Goal: Book appointment/travel/reservation

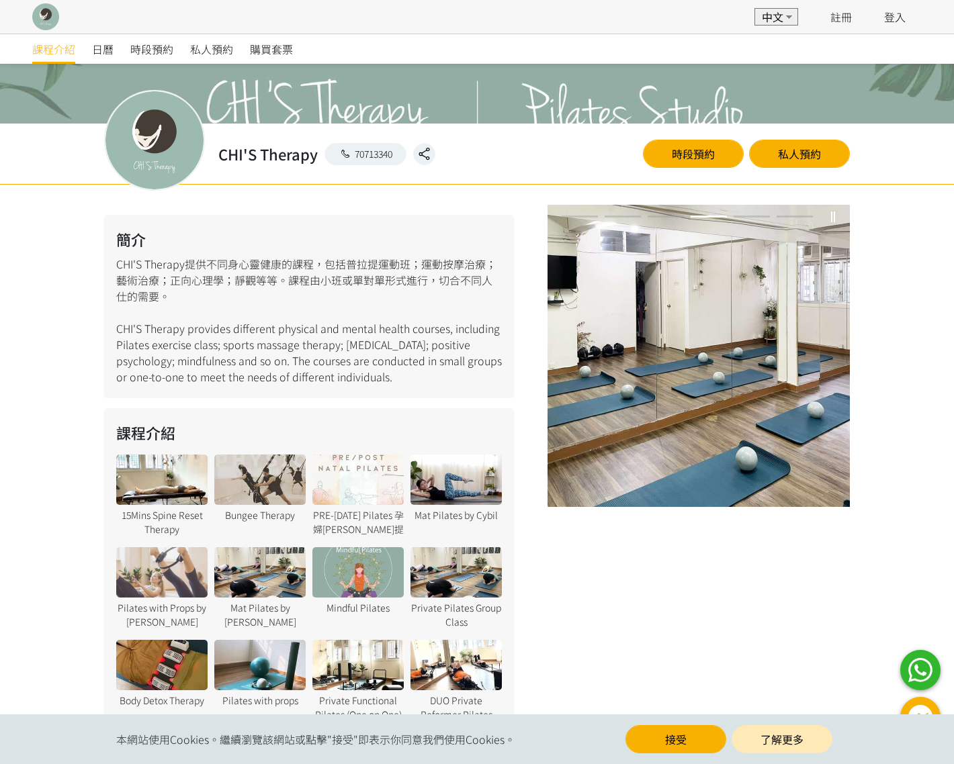
scroll to position [380, 0]
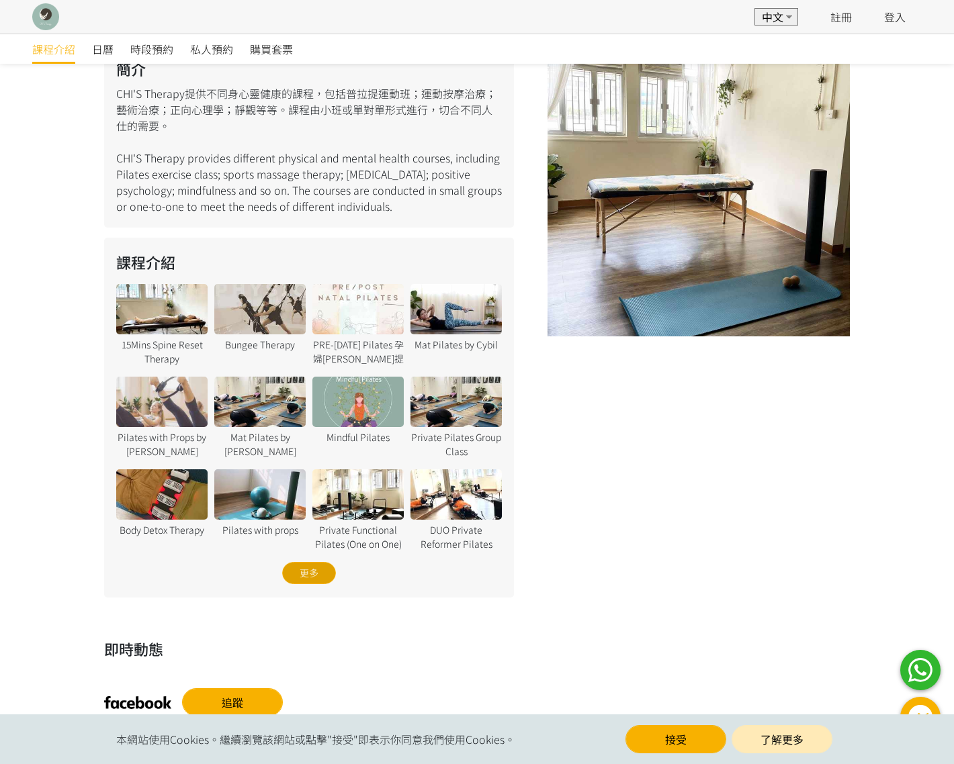
click at [307, 570] on div "更多" at bounding box center [309, 573] width 54 height 22
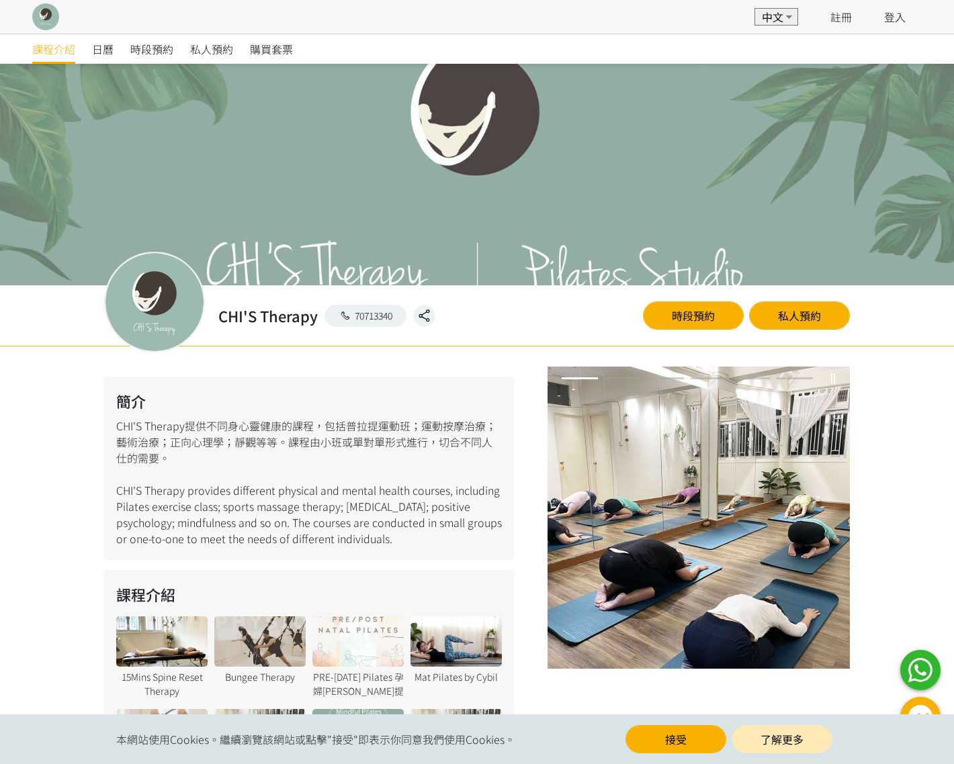
scroll to position [0, 0]
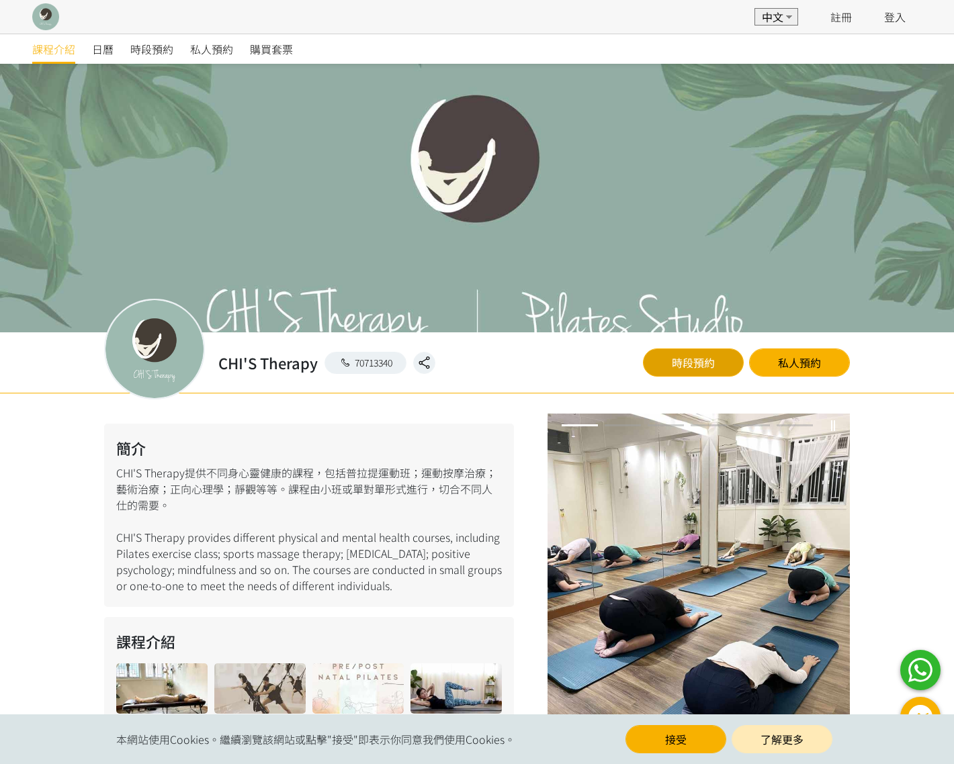
click at [692, 362] on link "時段預約" at bounding box center [693, 363] width 101 height 28
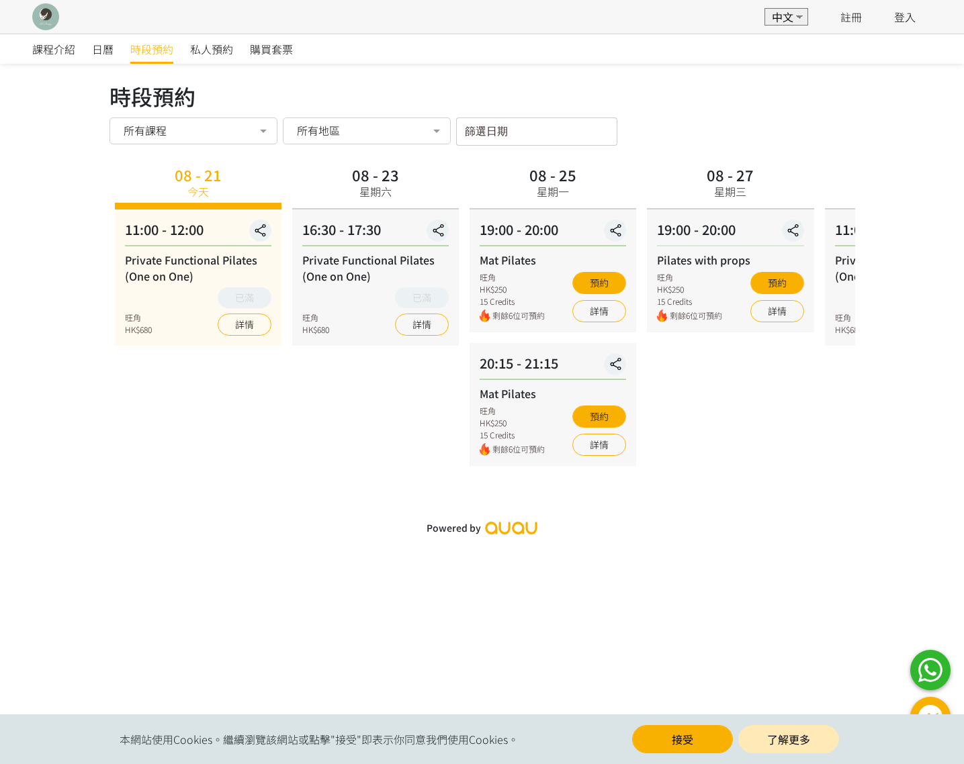
click at [350, 130] on div "所有地區" at bounding box center [366, 130] width 149 height 13
click at [365, 189] on span "CHI'S STUDIO 太子道西186號9樓" at bounding box center [410, 184] width 226 height 11
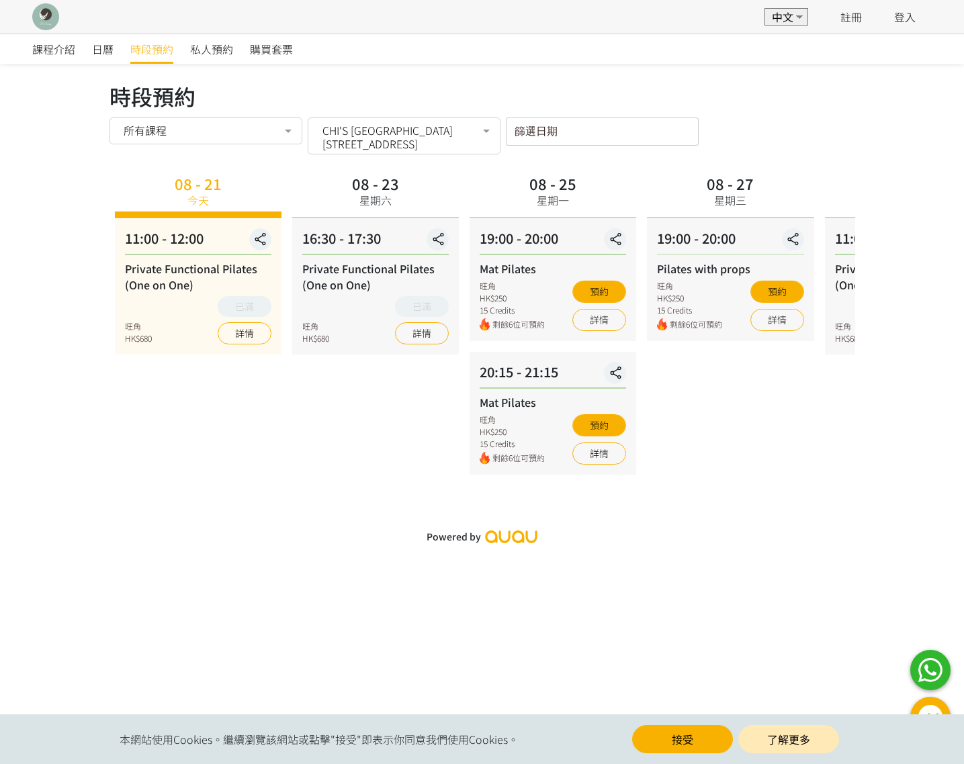
click at [161, 138] on div "所有課程" at bounding box center [205, 131] width 193 height 27
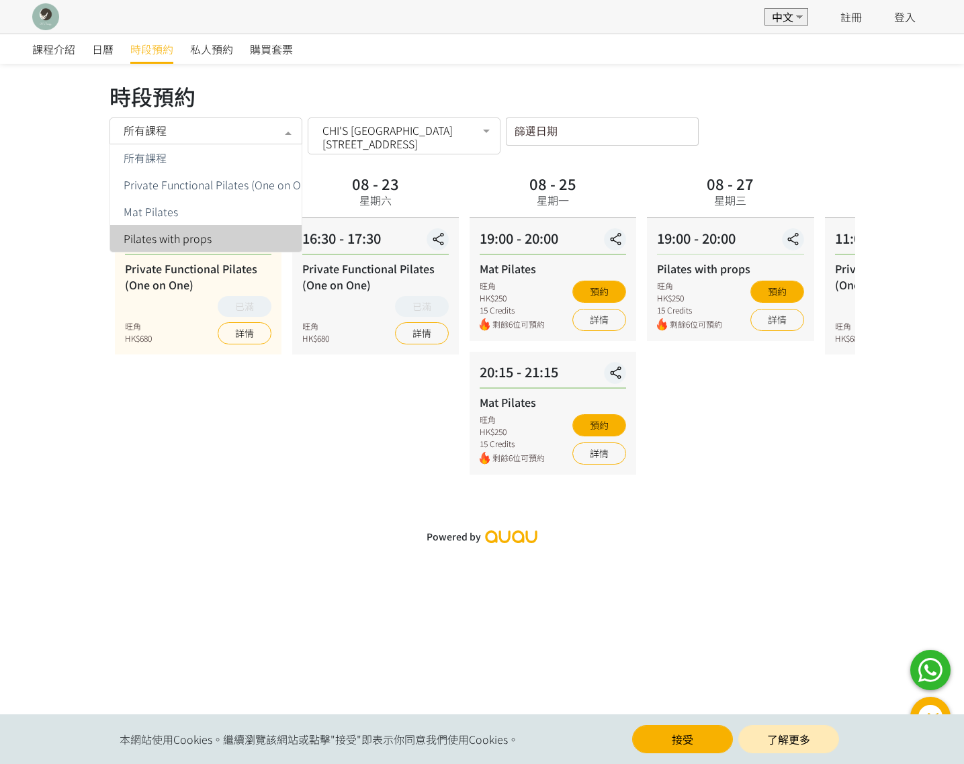
click at [348, 522] on div "課程介紹 日曆 時段預約 私人預約 購買套票 時段預約 時段預約 所有課程 所有課程 Private Functional Pilates (One on O…" at bounding box center [482, 292] width 964 height 517
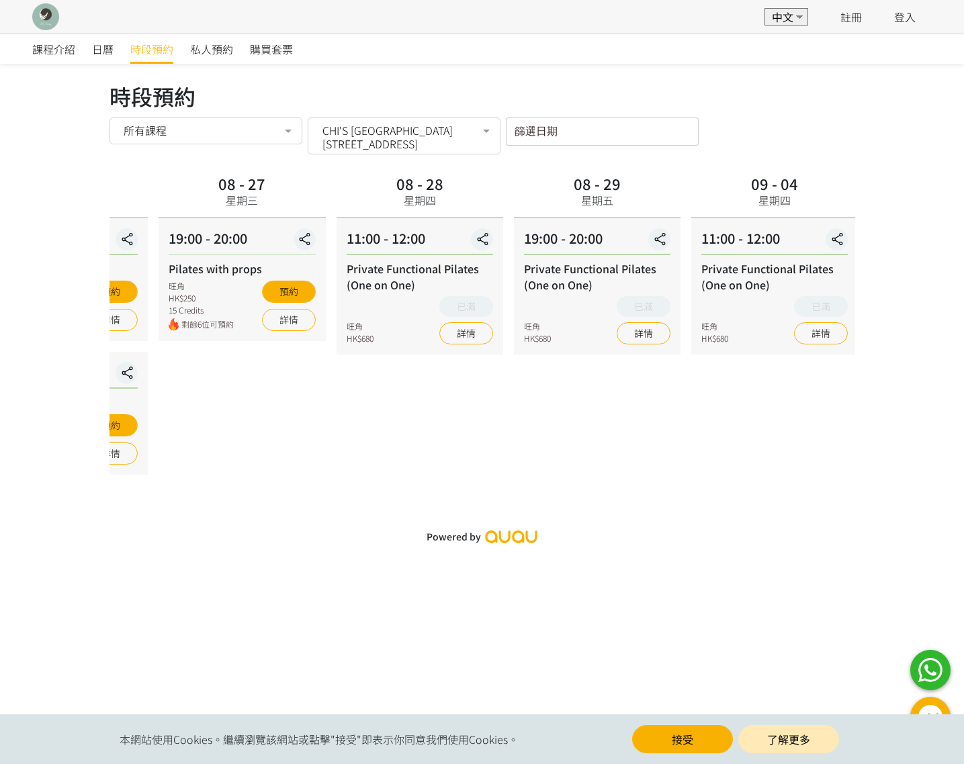
click at [289, 270] on div "Pilates with props" at bounding box center [242, 269] width 146 height 16
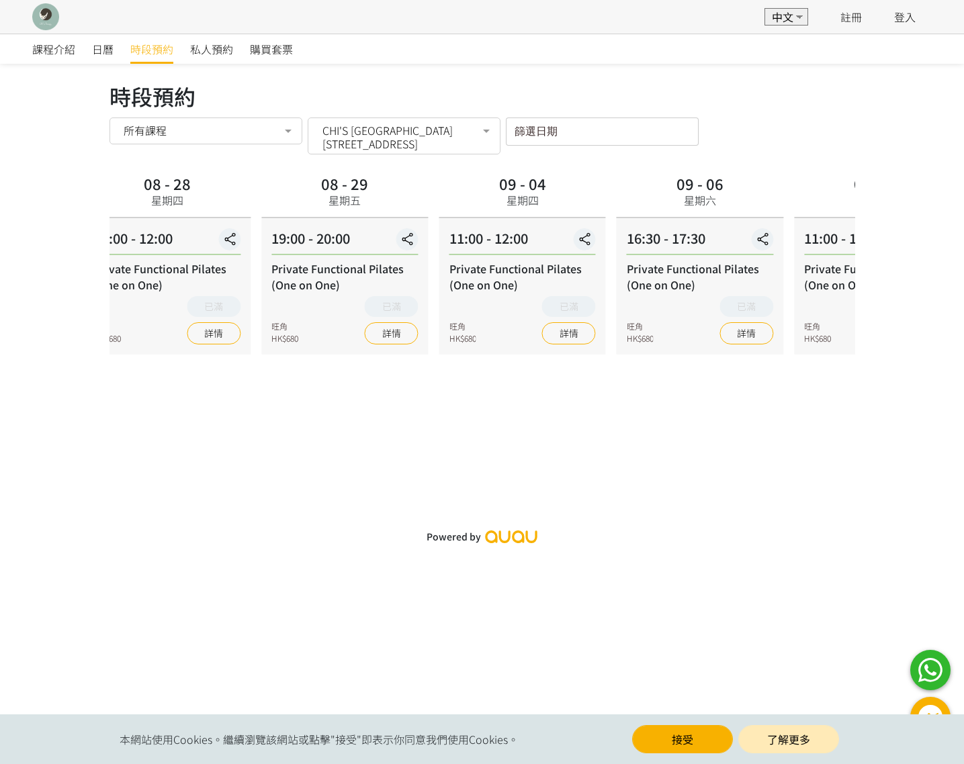
click at [261, 284] on div "19:00 - 20:00 Private Functional Pilates (One on One) 旺角 HK$680 已滿 詳情" at bounding box center [344, 286] width 167 height 136
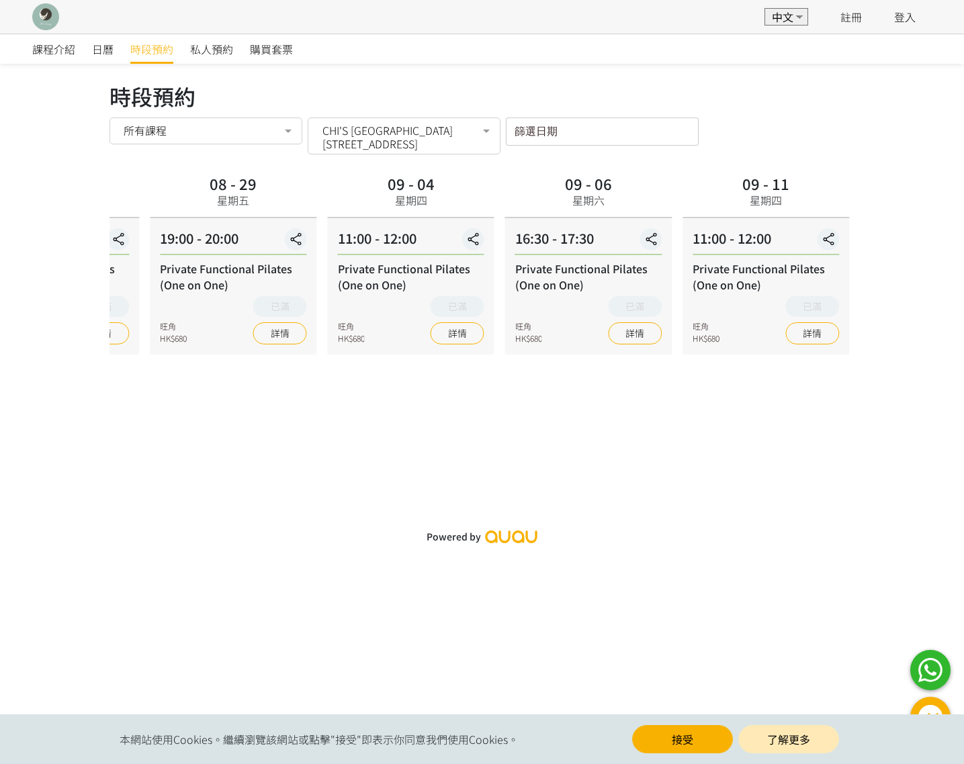
click at [515, 265] on div "Private Functional Pilates (One on One)" at bounding box center [588, 277] width 146 height 32
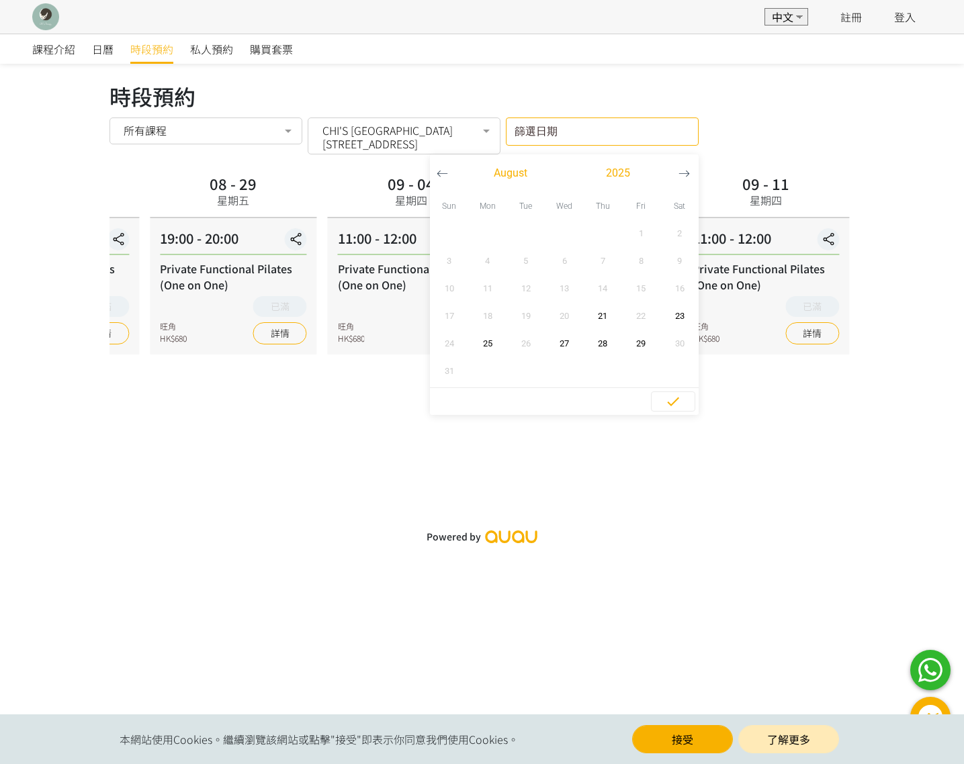
click at [506, 140] on input "篩選日期" at bounding box center [602, 132] width 193 height 28
click at [672, 179] on button "button" at bounding box center [684, 173] width 25 height 38
click at [588, 238] on span "4" at bounding box center [603, 233] width 30 height 13
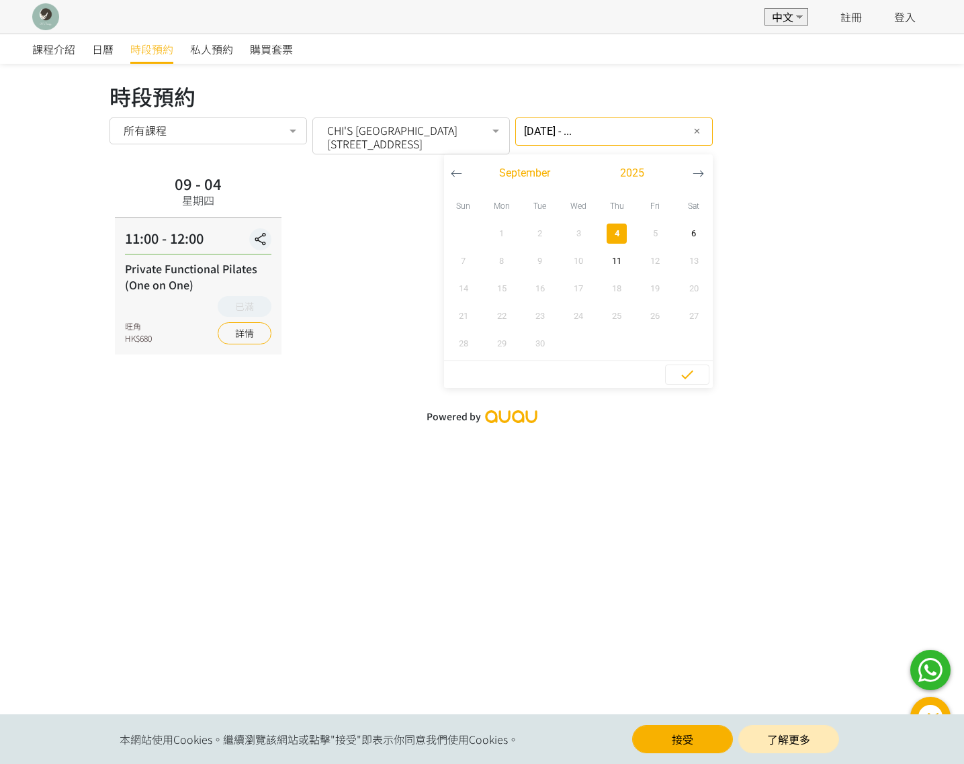
click at [356, 178] on div "09 - 04 星期四 11:00 - 12:00 Private Functional Pilates (One on One) 旺角 HK$680 已滿 …" at bounding box center [482, 263] width 746 height 184
click at [367, 178] on div "09 - 04 星期四 11:00 - 12:00 Private Functional Pilates (One on One) 旺角 HK$680 已滿 …" at bounding box center [482, 263] width 746 height 184
click at [520, 142] on input "2025-09-04 - ..." at bounding box center [613, 132] width 197 height 28
click at [602, 237] on span "4" at bounding box center [617, 233] width 30 height 13
click at [602, 233] on span "4" at bounding box center [617, 233] width 30 height 13
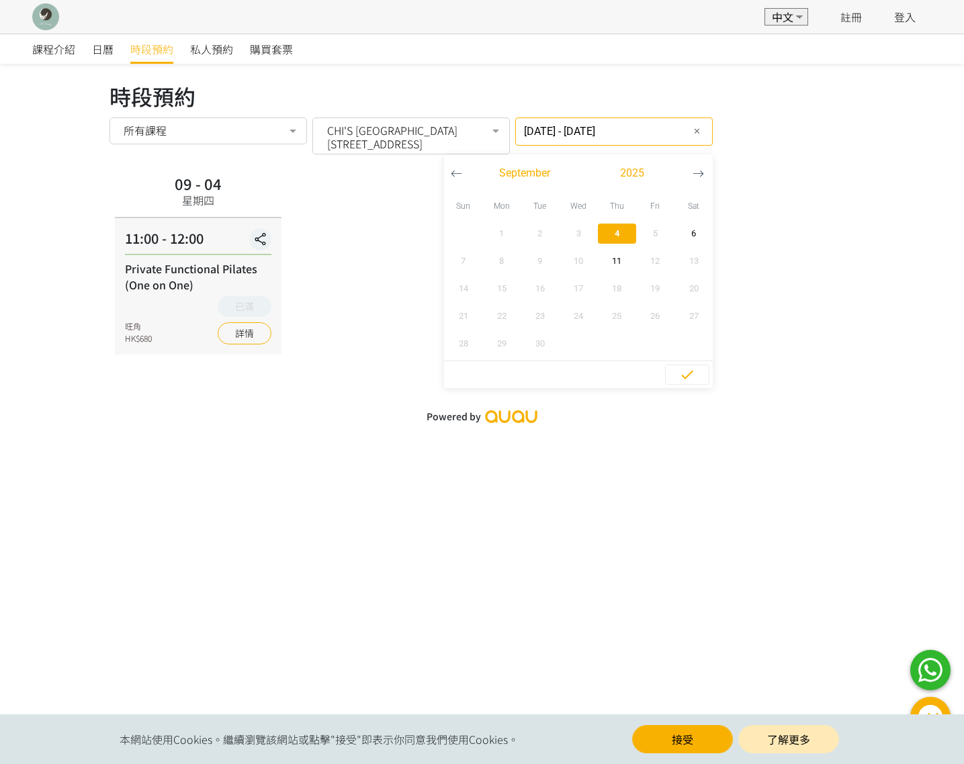
type input "2025-09-04 - ..."
click at [625, 130] on input "2025-09-04 - ..." at bounding box center [613, 132] width 197 height 28
click at [688, 128] on button "✕" at bounding box center [696, 132] width 16 height 16
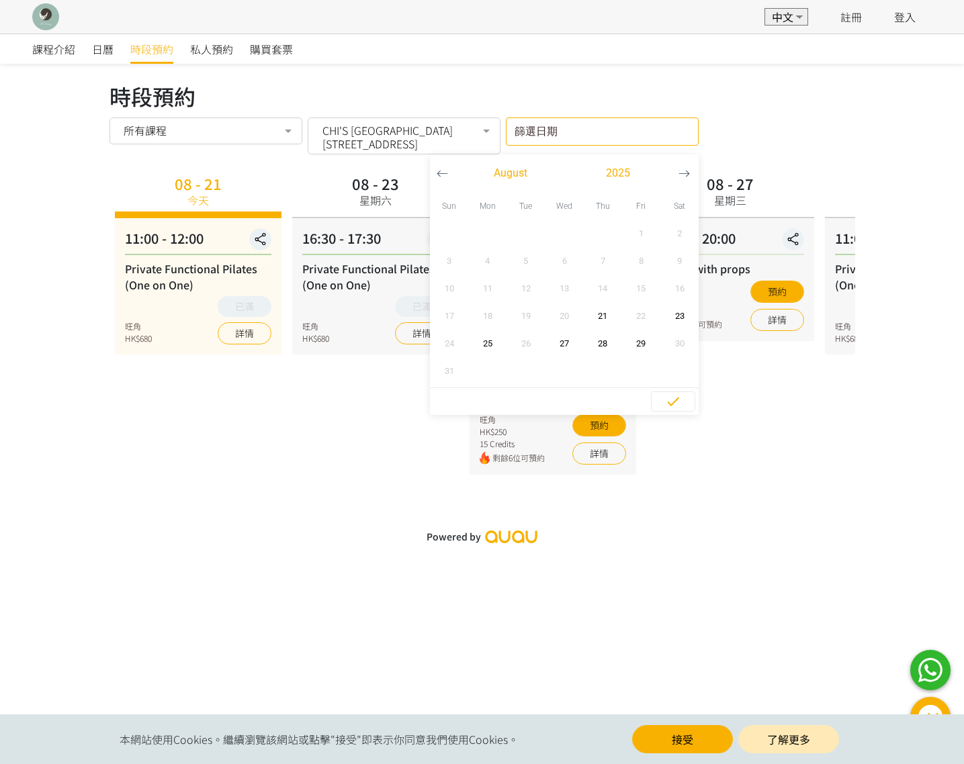
click at [253, 537] on div "Powered by" at bounding box center [482, 537] width 964 height 28
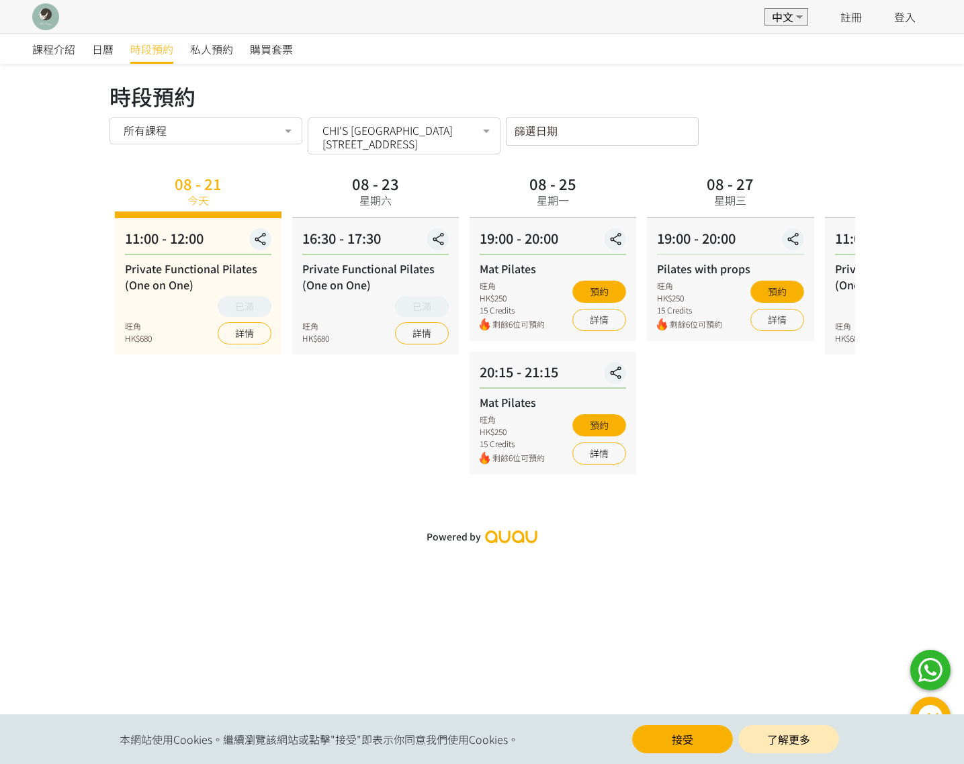
click at [509, 131] on input "篩選日期" at bounding box center [602, 132] width 193 height 28
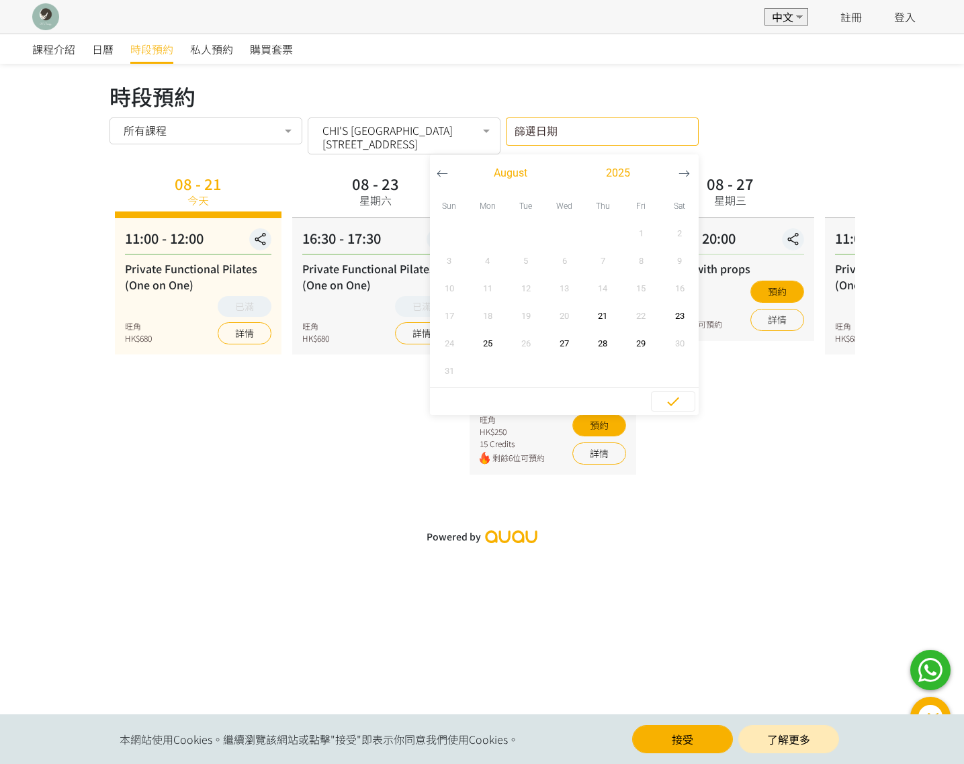
click at [754, 492] on div "課程介紹 日曆 時段預約 私人預約 購買套票 時段預約 時段預約 所有課程 所有課程 Private Functional Pilates (One on O…" at bounding box center [482, 292] width 964 height 517
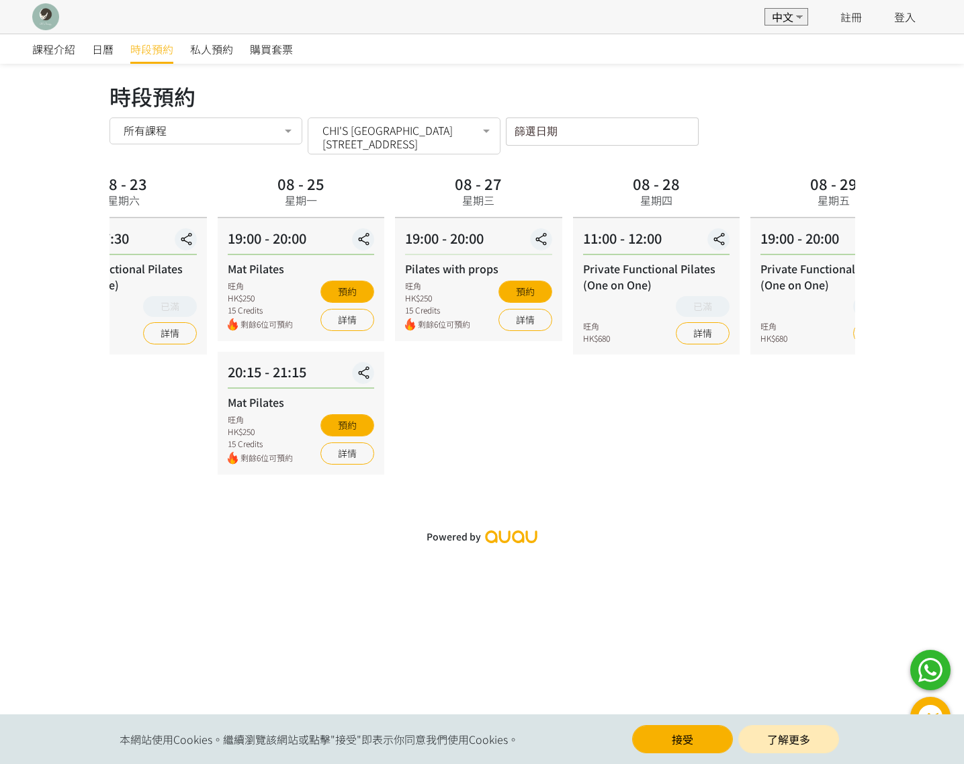
click at [459, 299] on div "Pilates with props 旺角 HK$250 15 Credits 剩餘6位可預約 預約 詳情" at bounding box center [478, 296] width 146 height 71
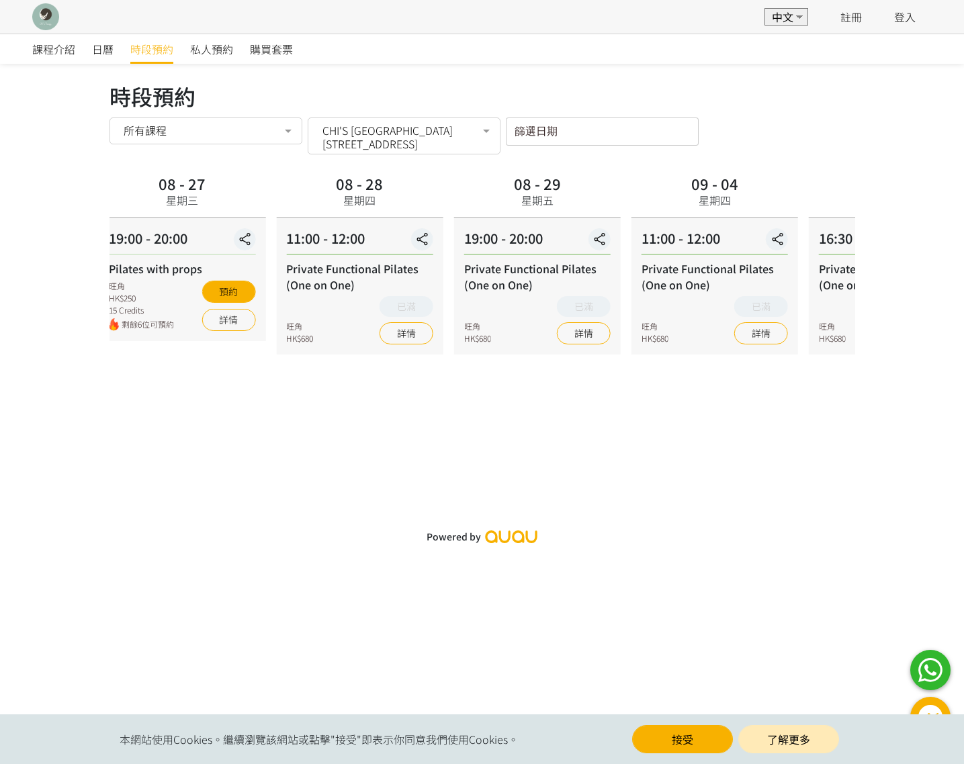
click at [292, 294] on div "Private Functional Pilates (One on One) 旺角 HK$680 已滿 詳情" at bounding box center [359, 303] width 146 height 84
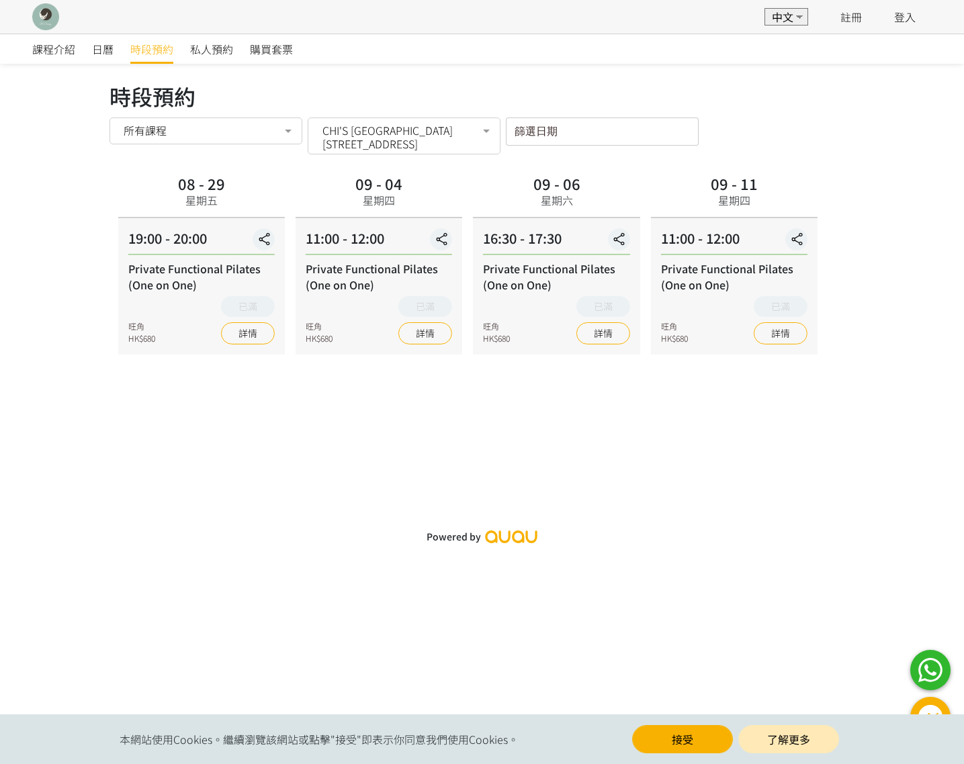
click at [135, 284] on div "Private Functional Pilates (One on One)" at bounding box center [201, 277] width 146 height 32
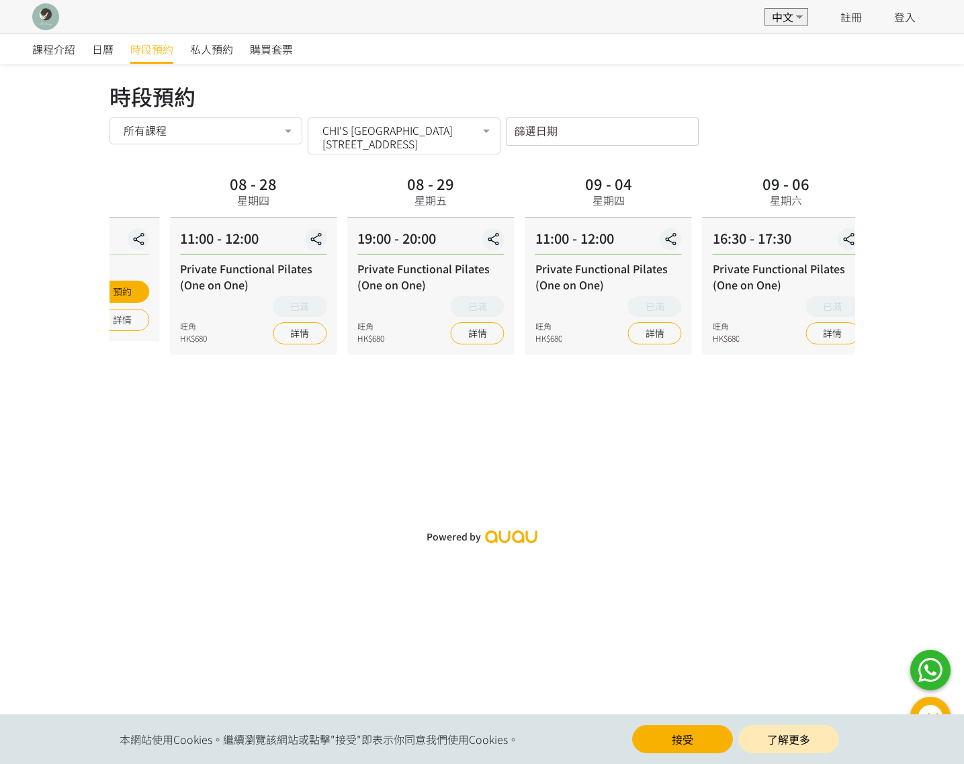
click at [758, 275] on div "09 - 06 星期六 16:30 - 17:30 Private Functional Pilates (One on One) 旺角 HK$680 已滿 …" at bounding box center [785, 323] width 177 height 304
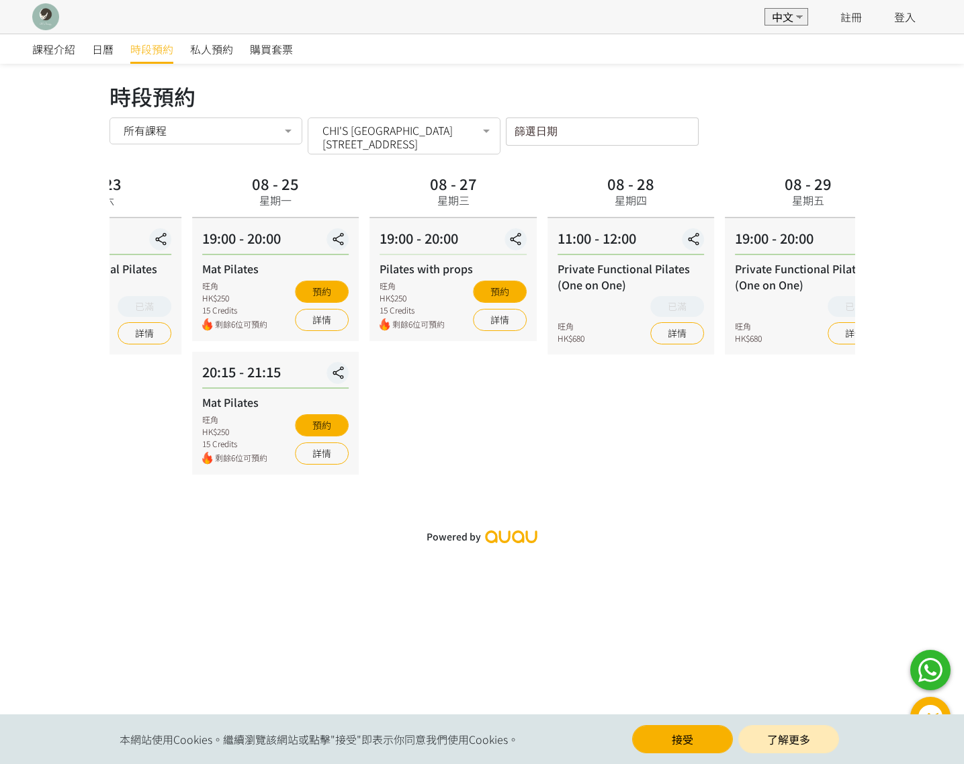
click at [704, 265] on div "Private Functional Pilates (One on One)" at bounding box center [631, 277] width 146 height 32
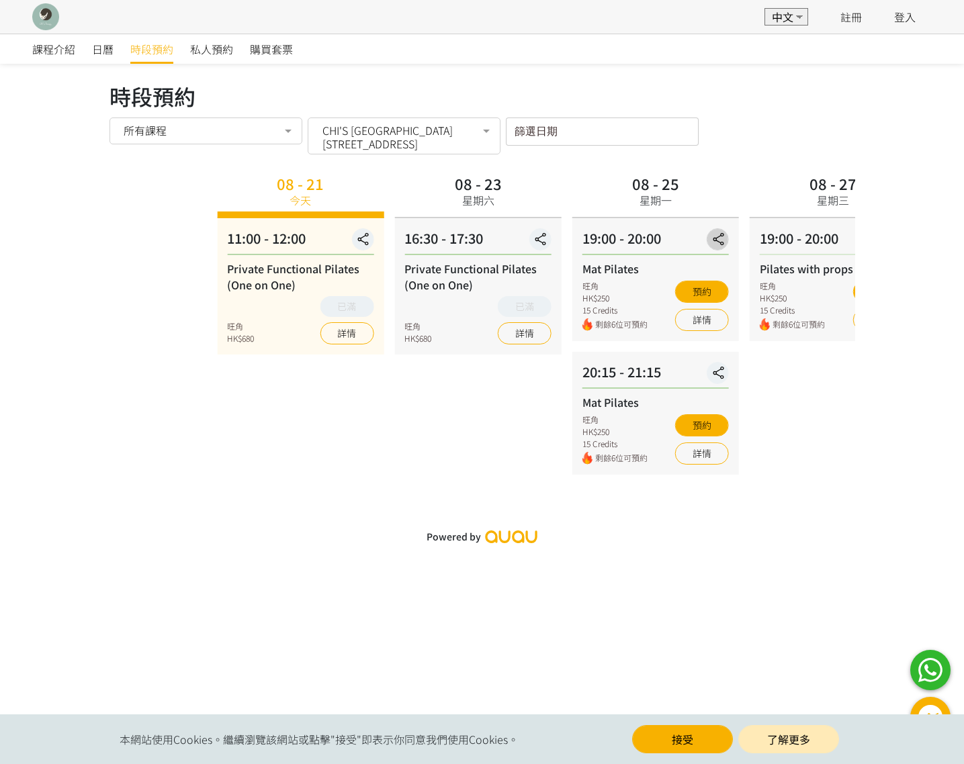
click at [870, 273] on div "課程介紹 日曆 時段預約 私人預約 購買套票 時段預約 時段預約 所有課程 所有課程 Private Functional Pilates (One on O…" at bounding box center [482, 292] width 964 height 517
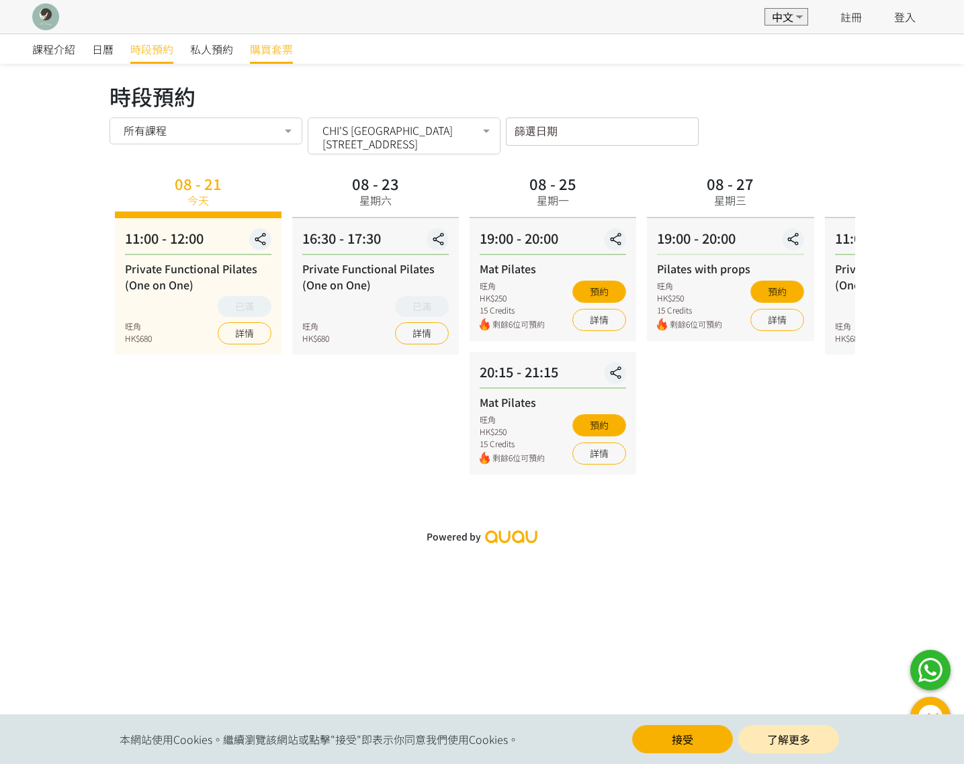
click at [272, 50] on span "購買套票" at bounding box center [271, 49] width 43 height 16
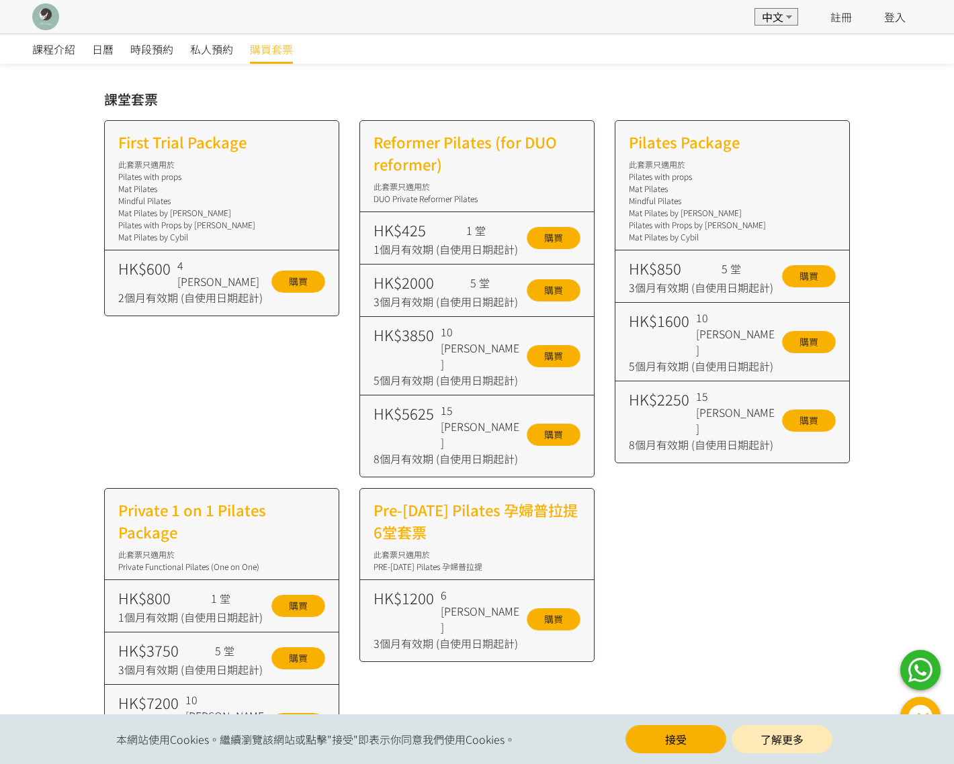
scroll to position [114, 0]
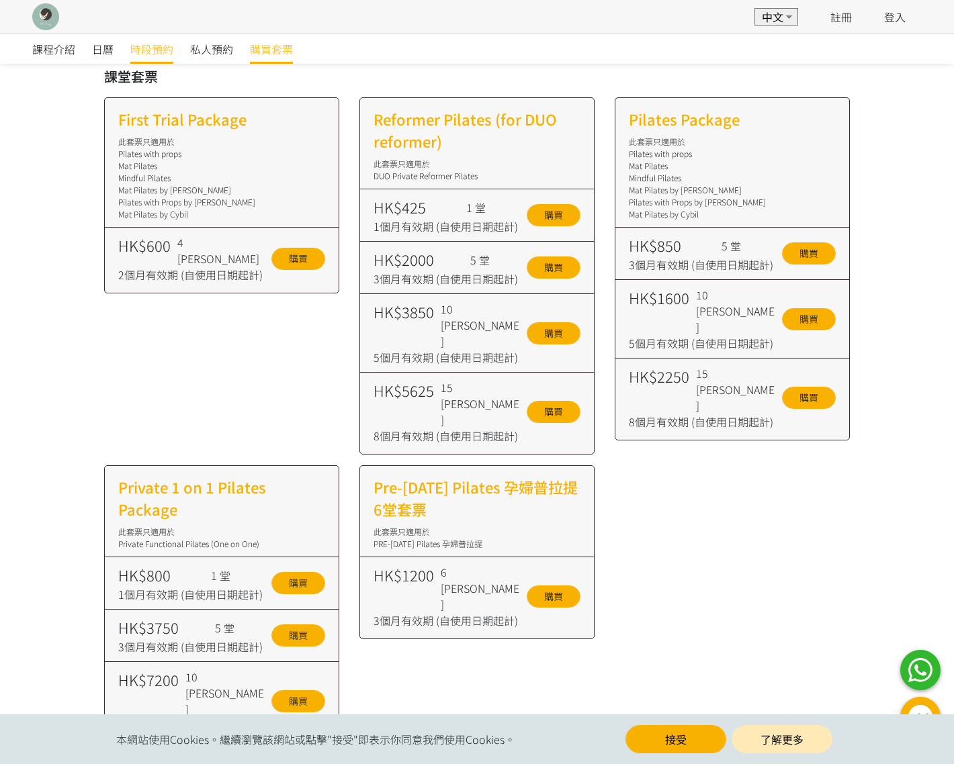
click at [157, 53] on span "時段預約" at bounding box center [151, 49] width 43 height 16
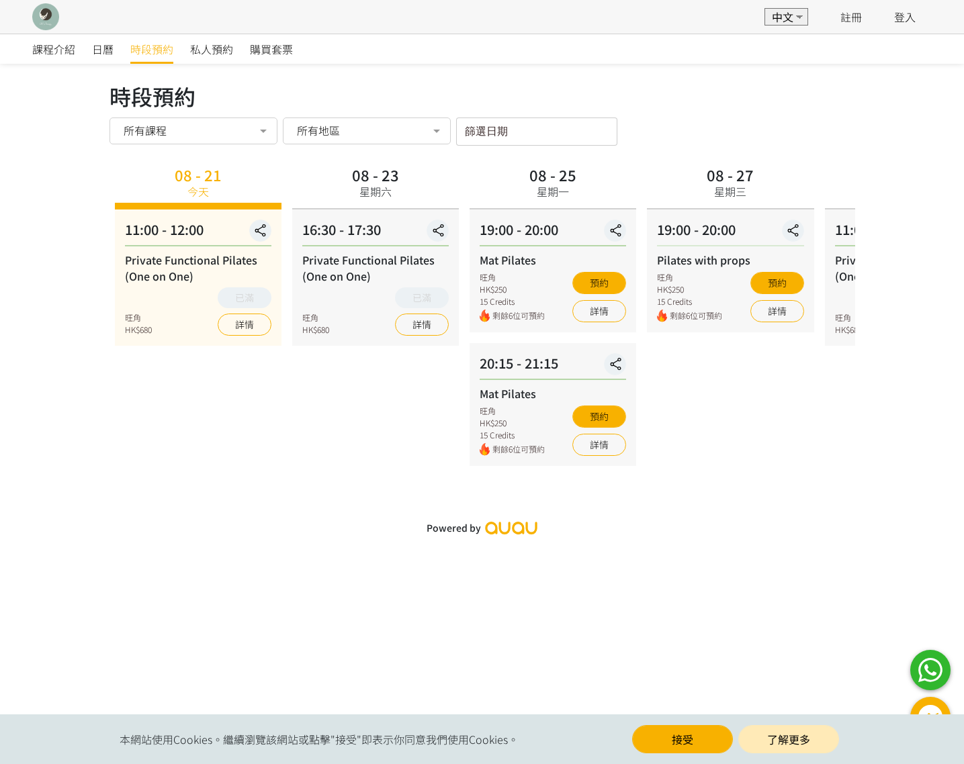
click at [172, 140] on div "所有課程" at bounding box center [193, 131] width 168 height 27
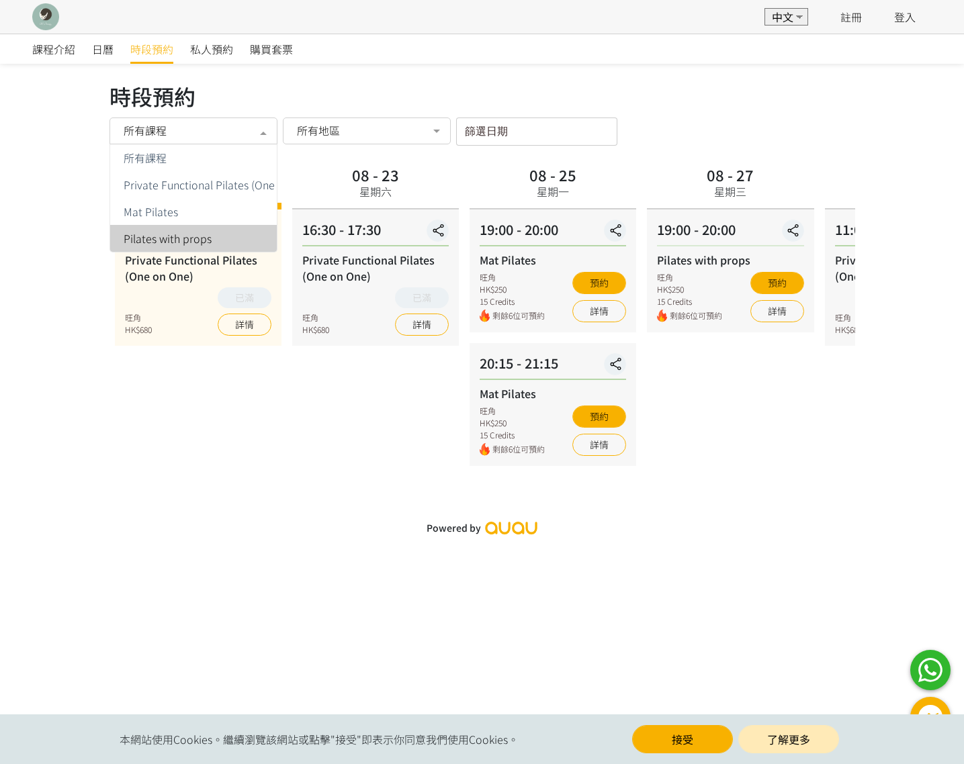
click at [235, 412] on div "08 - 21 [DATE] 11:00 - 12:00 Private Functional Pilates (One on One) 旺角 HK$680 …" at bounding box center [197, 314] width 177 height 304
click at [238, 416] on div "08 - 21 [DATE] 11:00 - 12:00 Private Functional Pilates (One on One) 旺角 HK$680 …" at bounding box center [197, 314] width 177 height 304
click at [220, 121] on div "所有課程" at bounding box center [193, 131] width 168 height 27
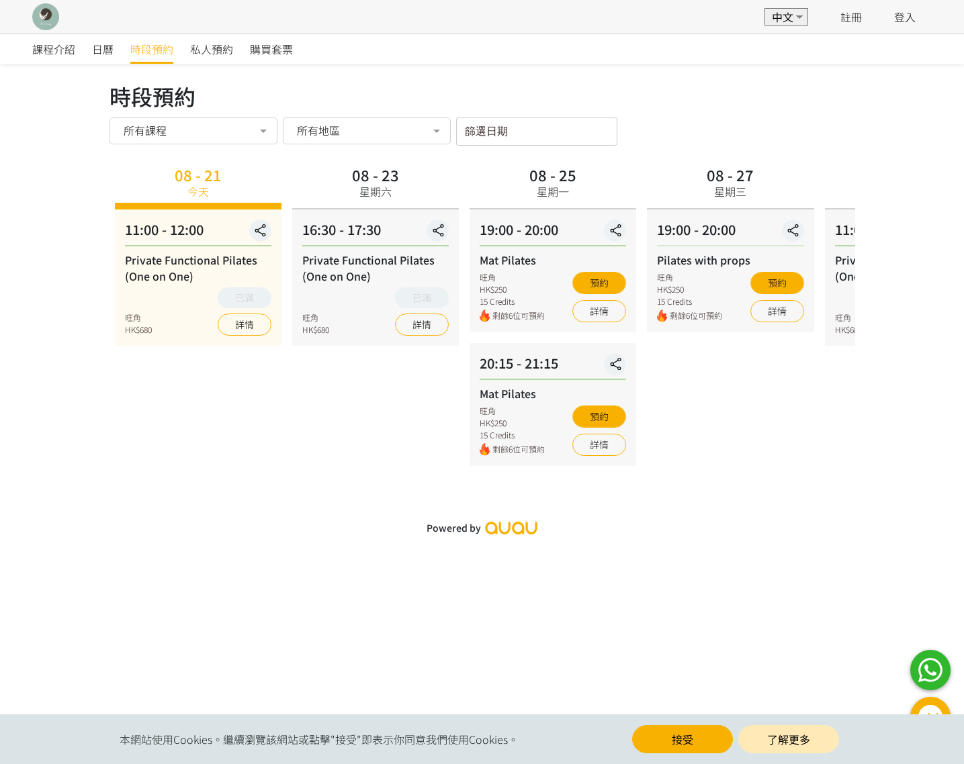
click at [225, 128] on div "所有課程" at bounding box center [192, 130] width 149 height 13
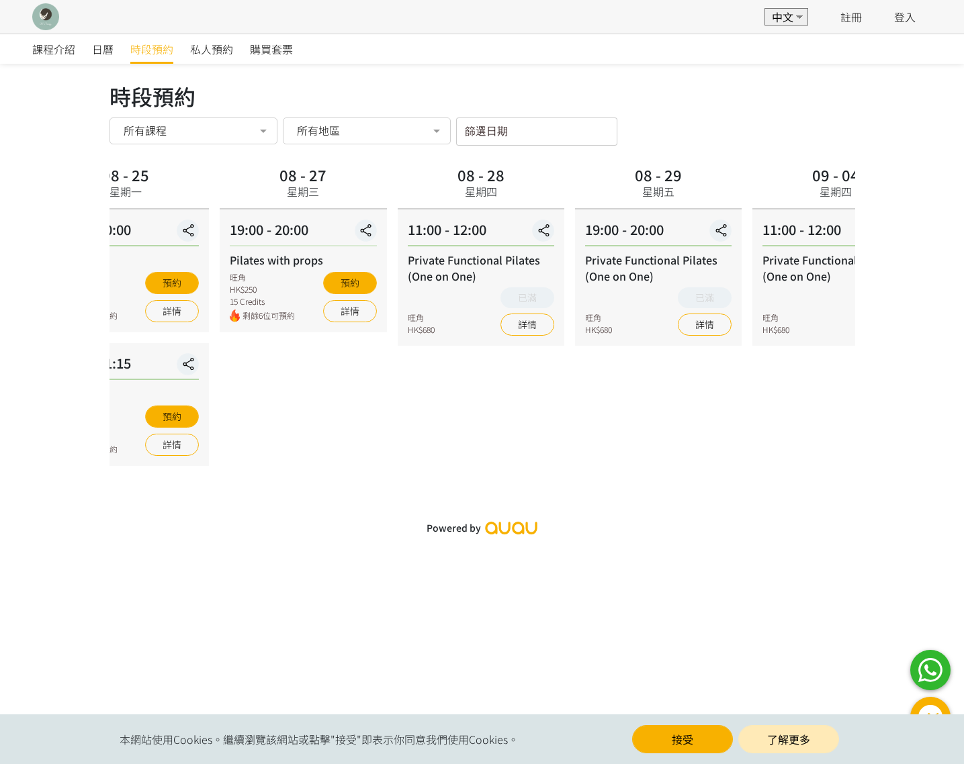
click at [284, 294] on div "旺角 HK$250 15 Credits 剩餘6位可預約 預約 詳情" at bounding box center [303, 296] width 146 height 51
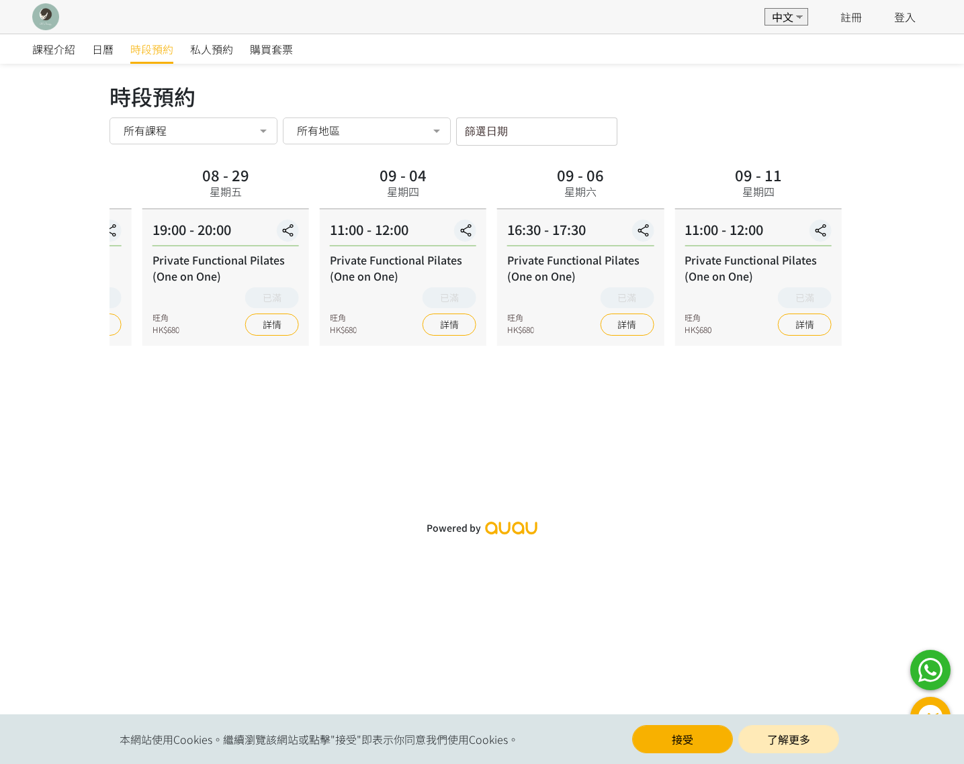
click at [175, 282] on div "Private Functional Pilates (One on One)" at bounding box center [225, 268] width 146 height 32
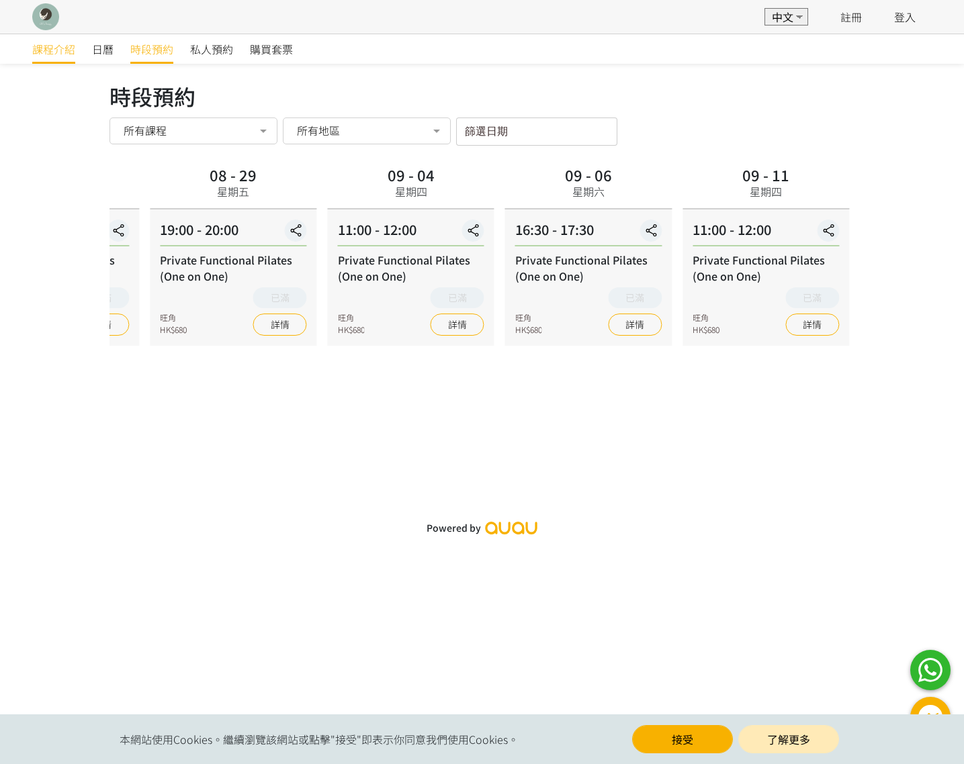
click at [73, 58] on link "課程介紹" at bounding box center [53, 49] width 43 height 30
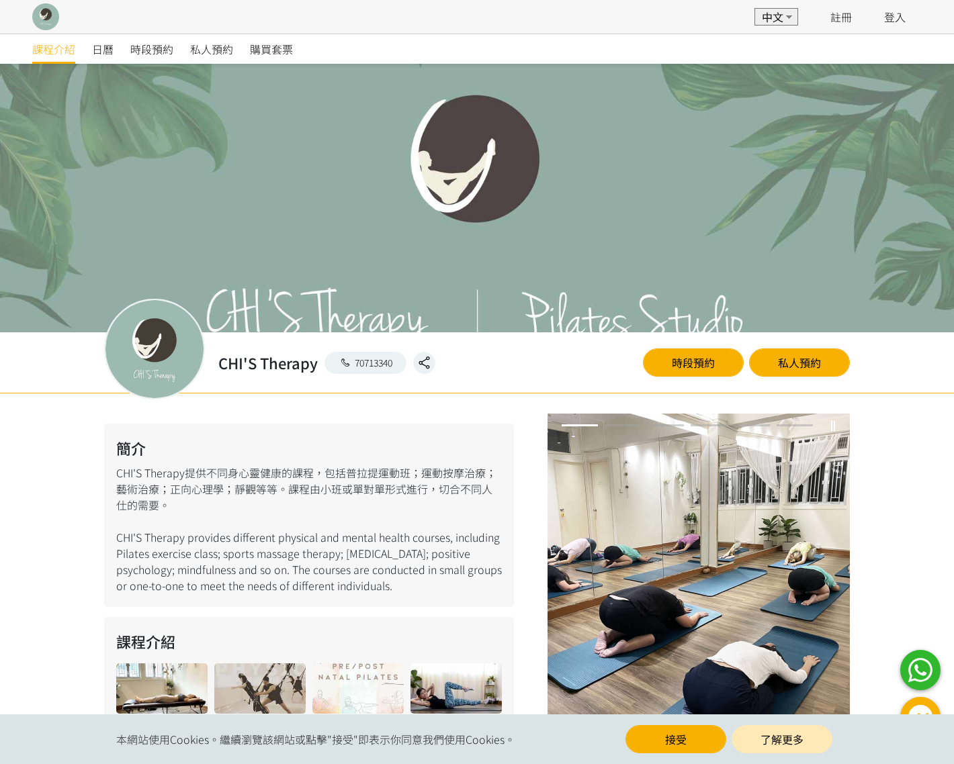
scroll to position [363, 0]
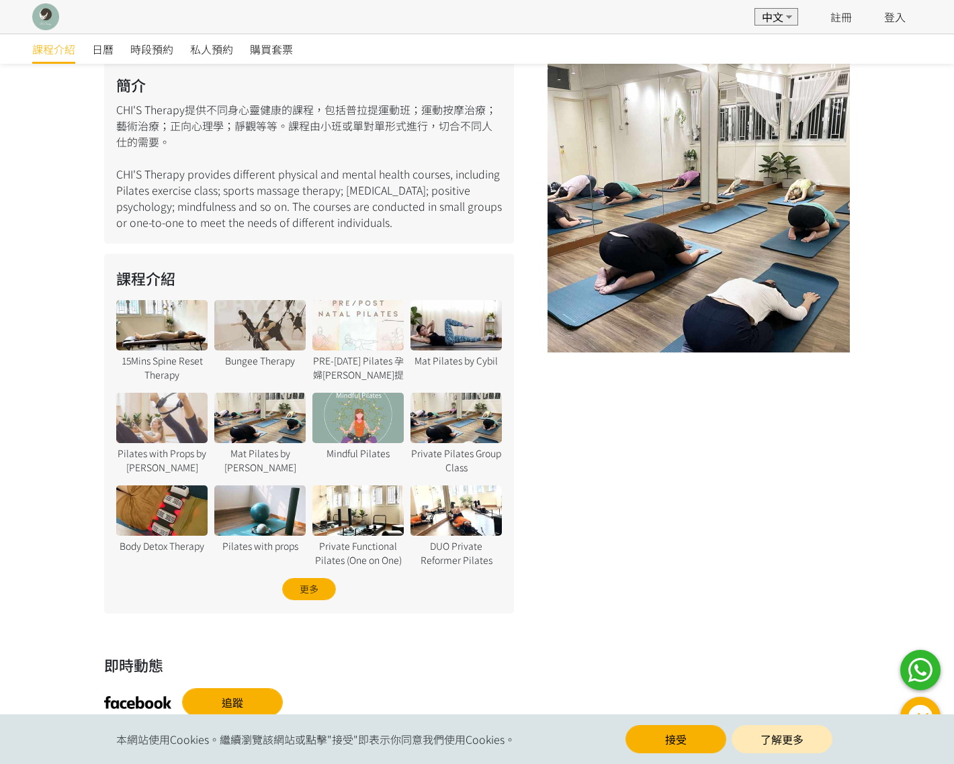
click at [111, 50] on span "日曆" at bounding box center [102, 49] width 21 height 16
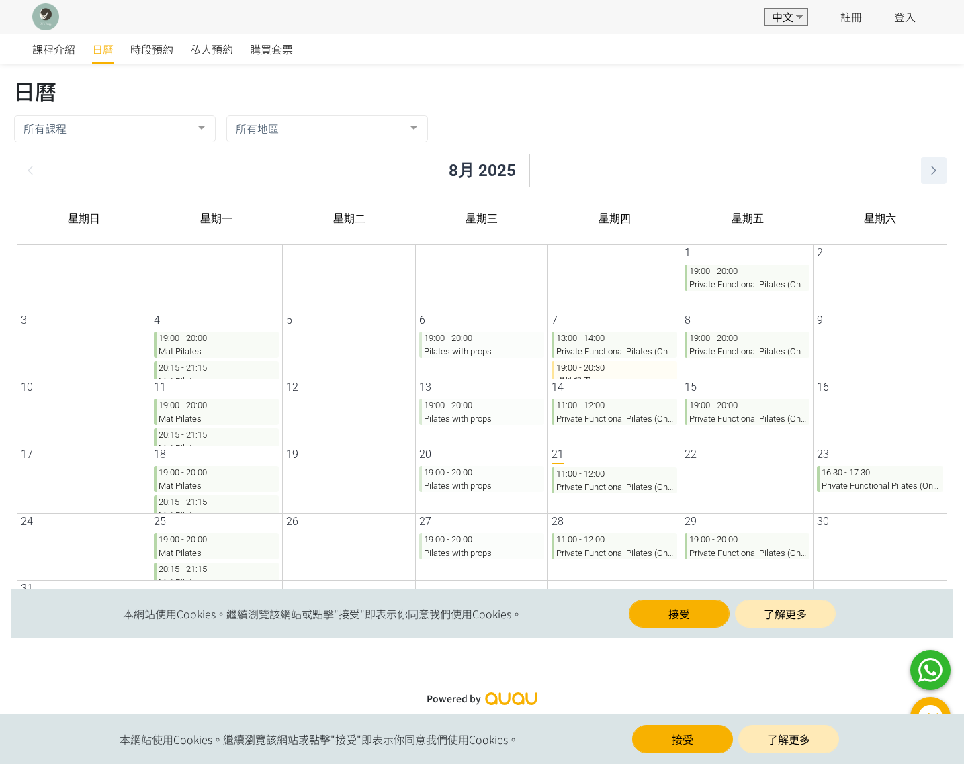
click at [922, 161] on link at bounding box center [922, 171] width 23 height 24
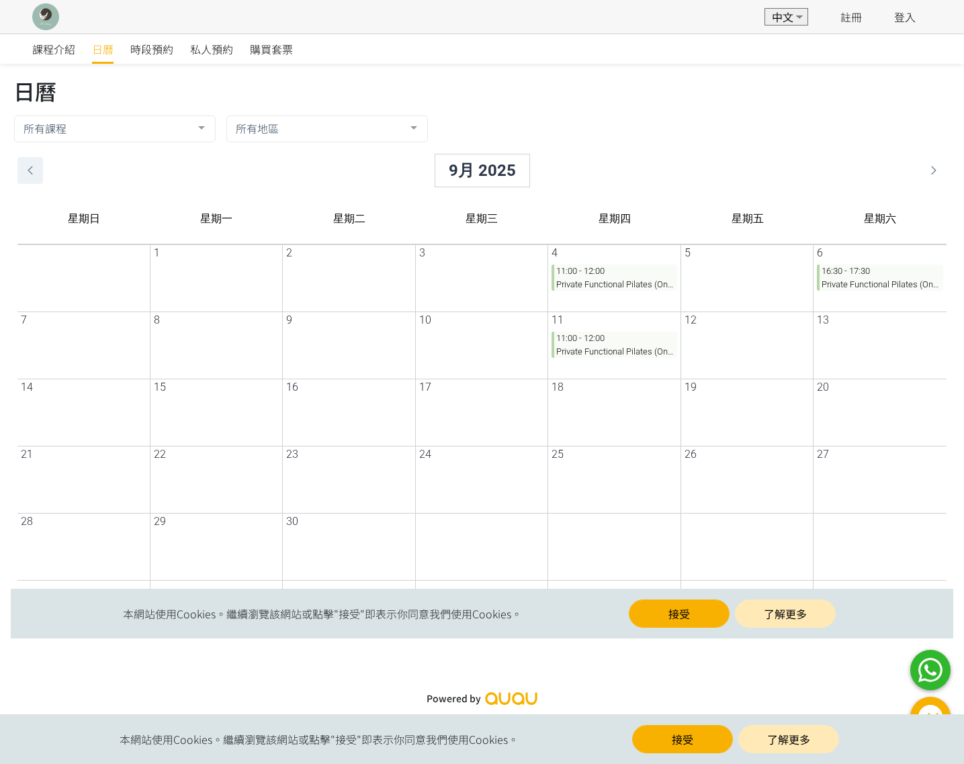
click at [23, 169] on icon at bounding box center [19, 171] width 23 height 16
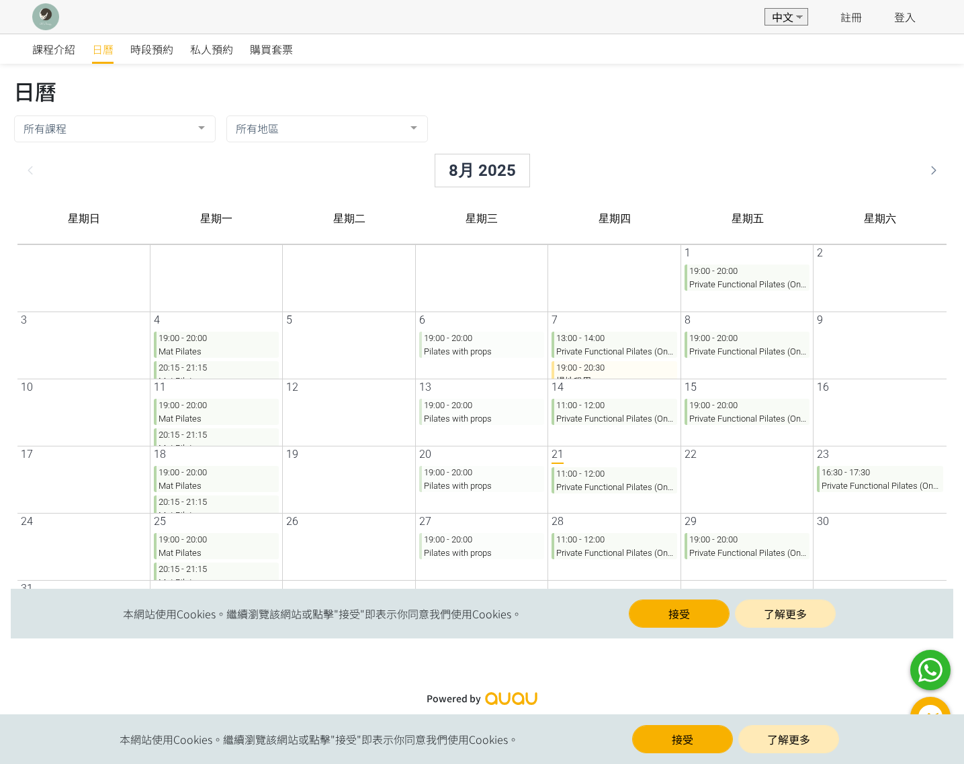
drag, startPoint x: 247, startPoint y: 526, endPoint x: 251, endPoint y: 402, distance: 124.4
click at [251, 402] on div "星期日 星期一 星期二 星期三 星期四 星期五 星期六 27 28 29 30 31 1 19:00 - 20:00 Private Functional P…" at bounding box center [471, 420] width 929 height 453
click at [300, 466] on div at bounding box center [339, 489] width 128 height 47
click at [364, 514] on div "26" at bounding box center [339, 522] width 129 height 16
